Goal: Transaction & Acquisition: Purchase product/service

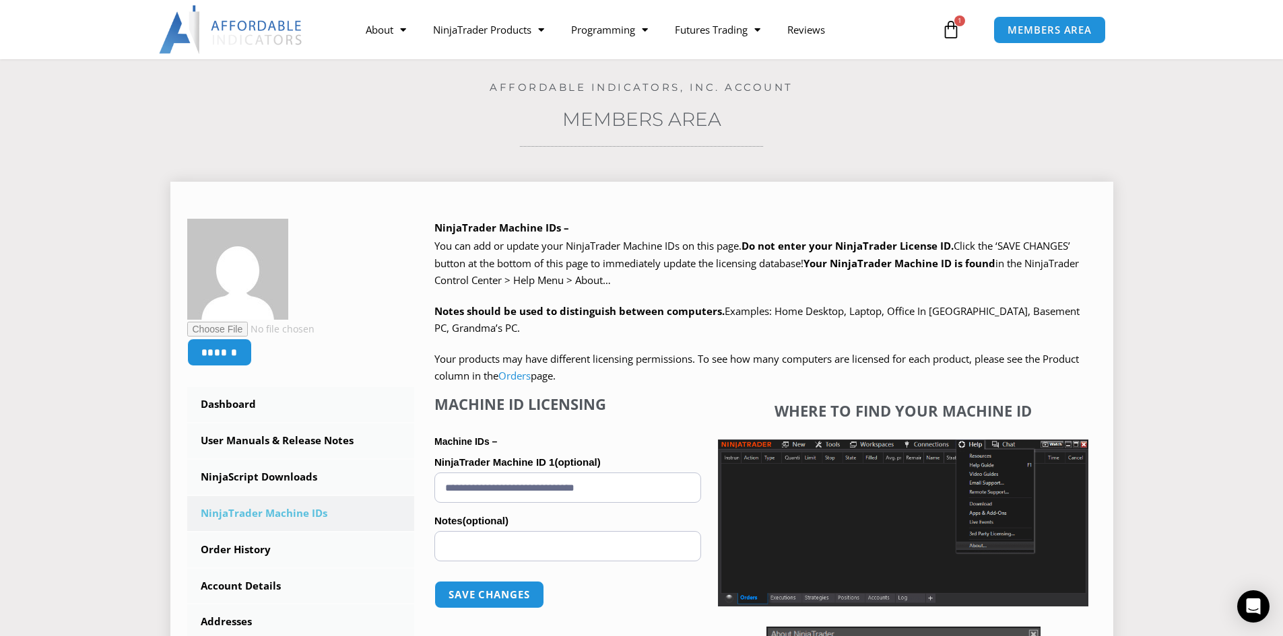
scroll to position [67, 0]
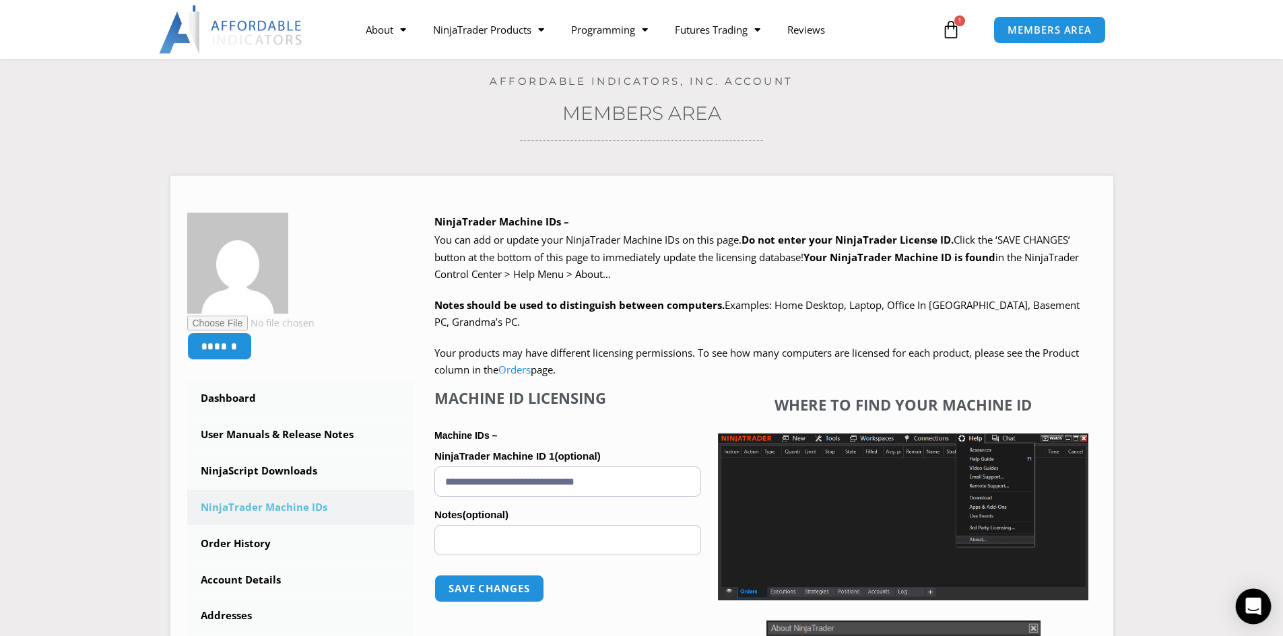
click at [1258, 615] on div "Open Intercom Messenger" at bounding box center [1253, 607] width 36 height 36
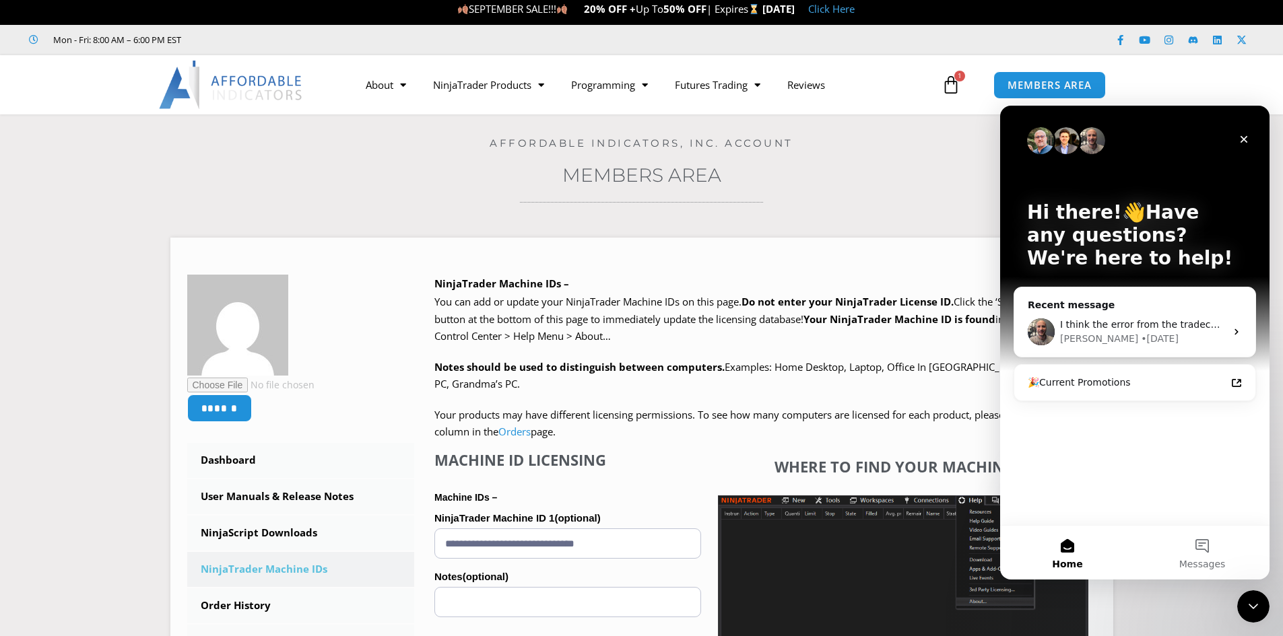
scroll to position [0, 0]
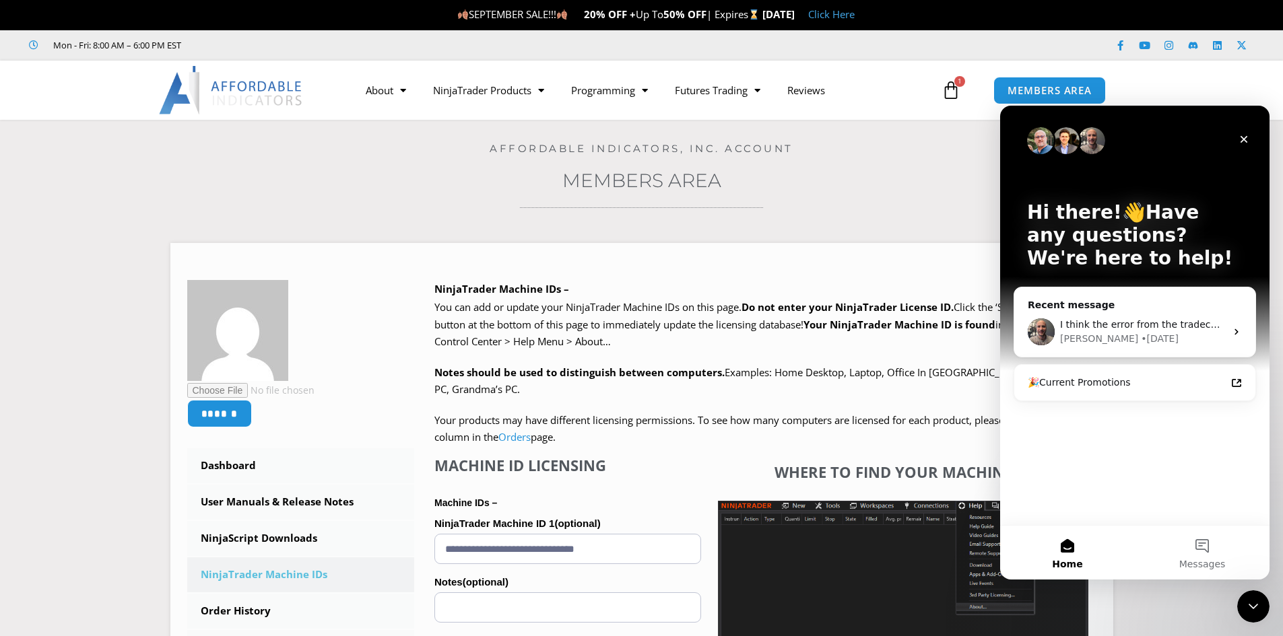
click at [593, 17] on span "SEPTEMBER SALE!!! 20% OFF + Up To 50% OFF | Expires" at bounding box center [609, 13] width 305 height 13
click at [854, 13] on link "Click Here" at bounding box center [831, 13] width 46 height 13
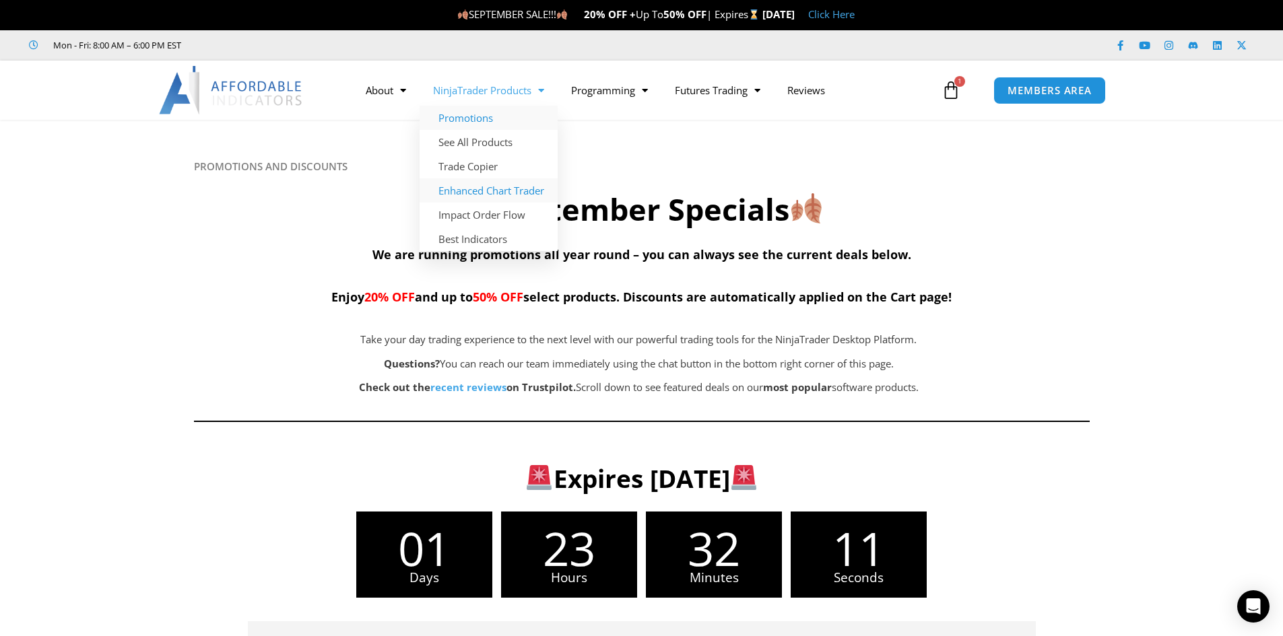
click at [470, 195] on link "Enhanced Chart Trader" at bounding box center [488, 190] width 138 height 24
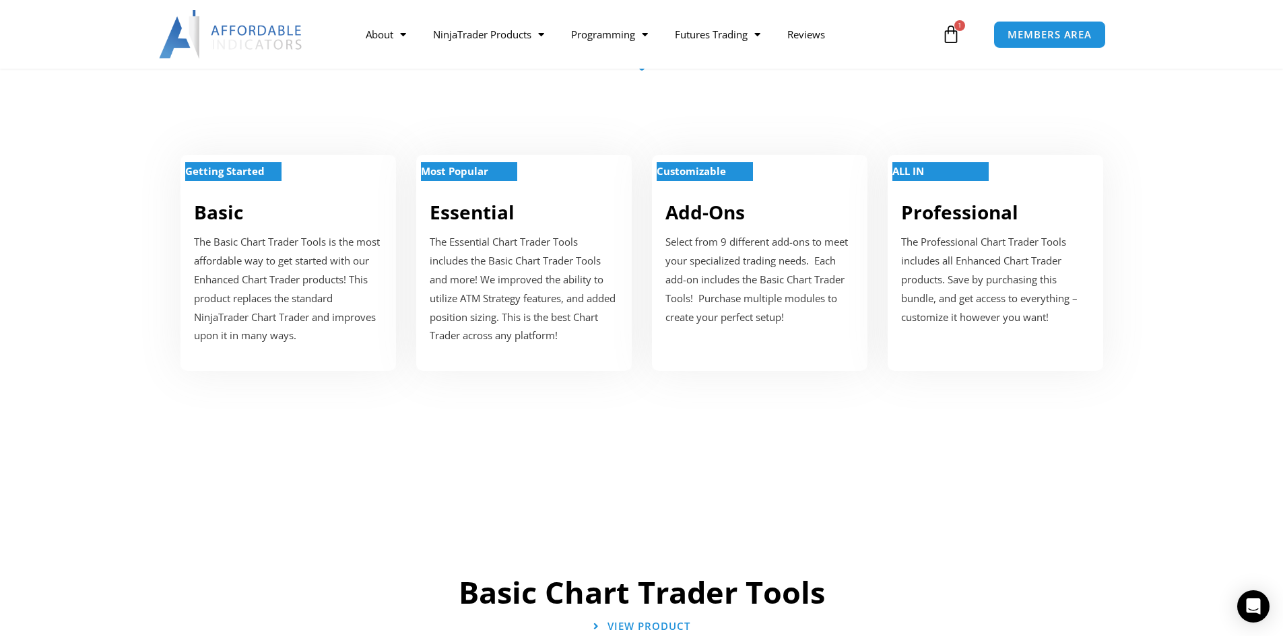
scroll to position [539, 0]
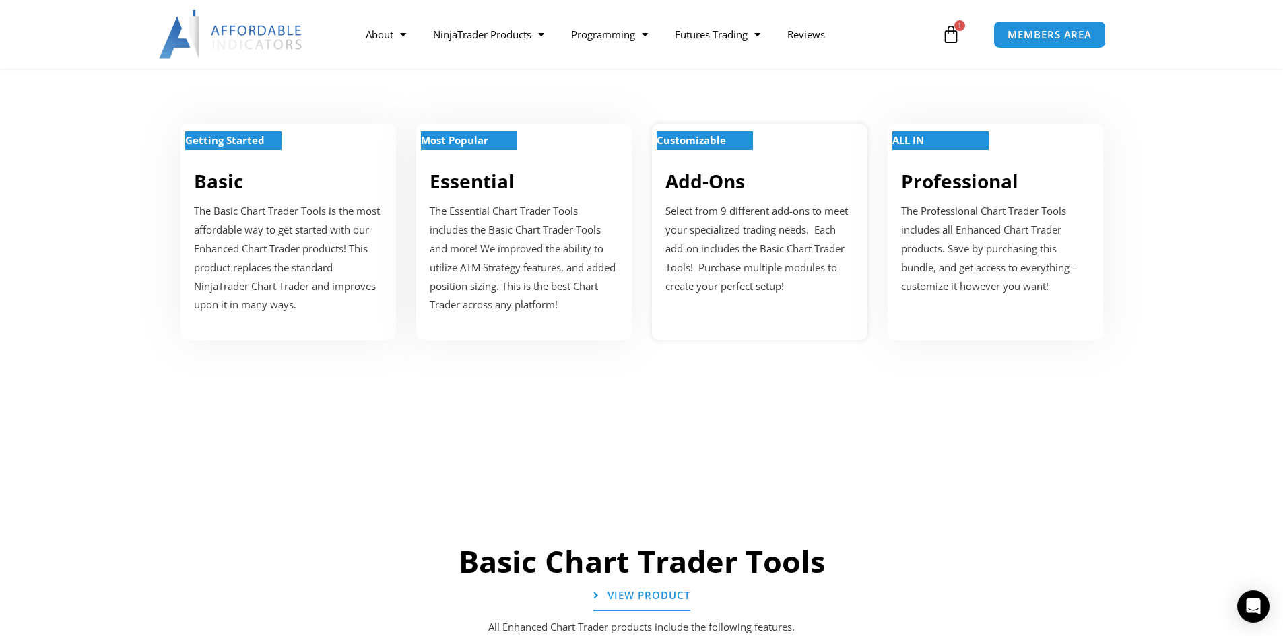
click at [737, 153] on div "Customizable" at bounding box center [759, 149] width 189 height 11
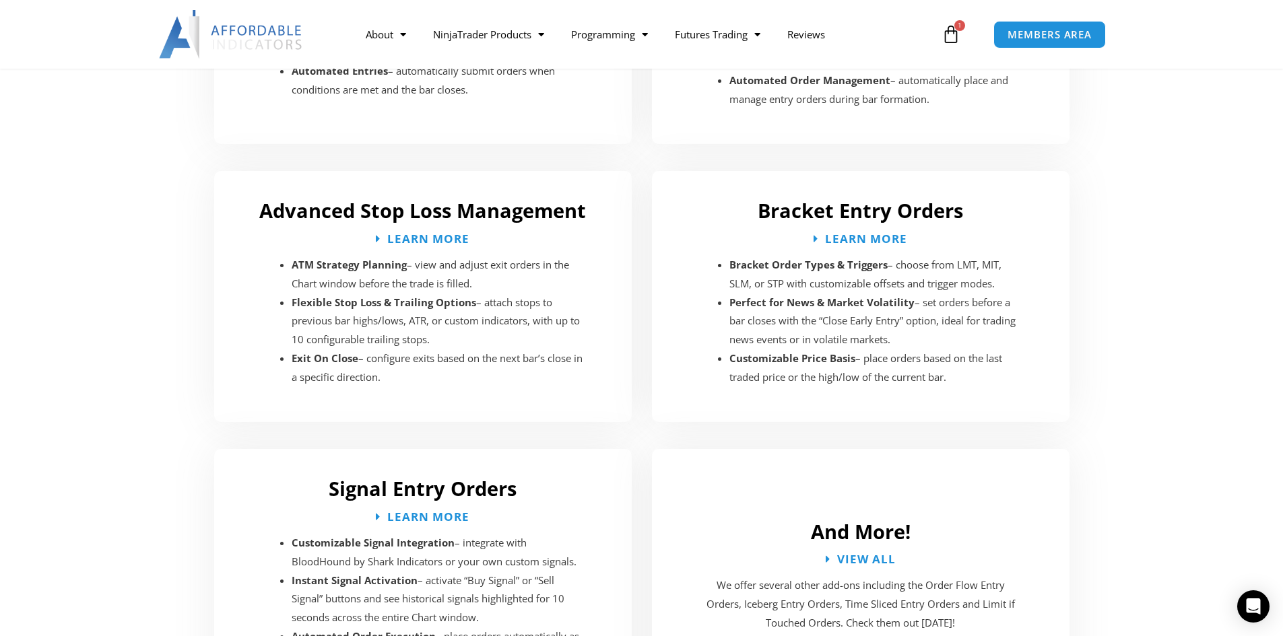
scroll to position [2473, 0]
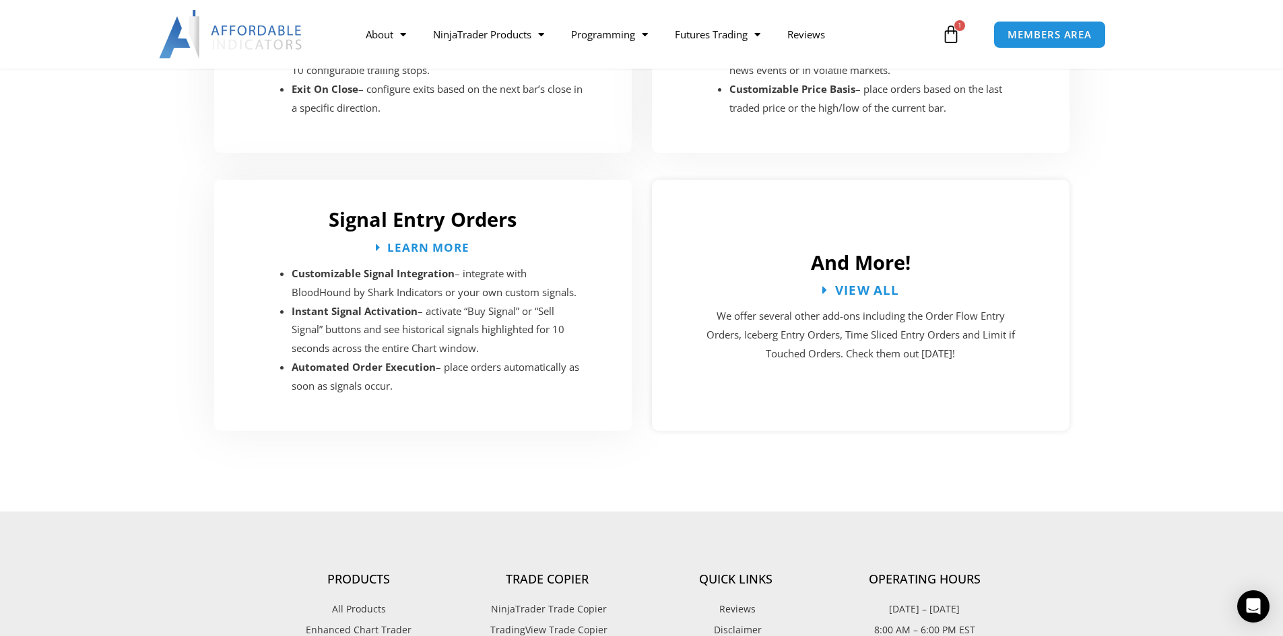
click at [862, 283] on span "View All" at bounding box center [866, 289] width 65 height 13
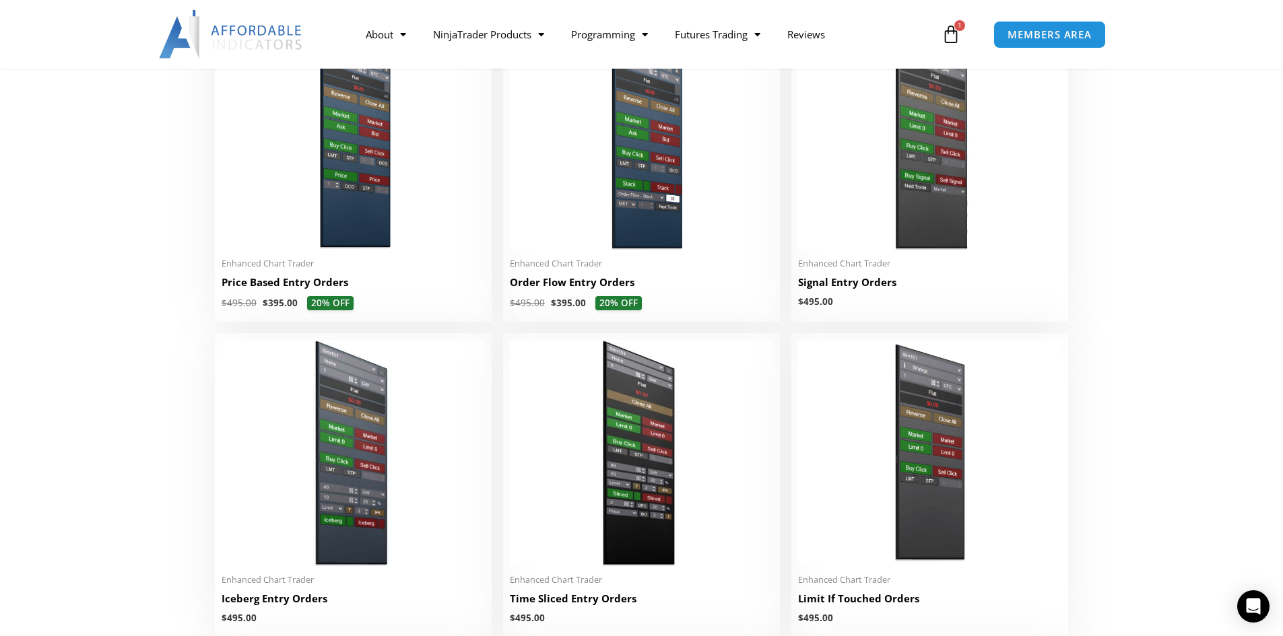
scroll to position [1279, 0]
